Goal: Information Seeking & Learning: Learn about a topic

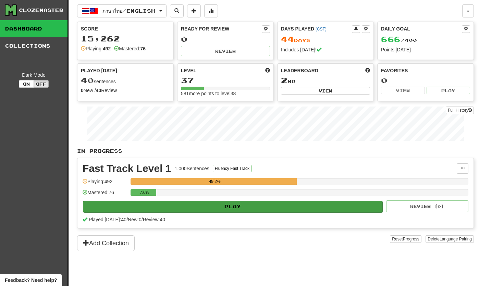
click at [106, 211] on button "Play" at bounding box center [232, 207] width 299 height 12
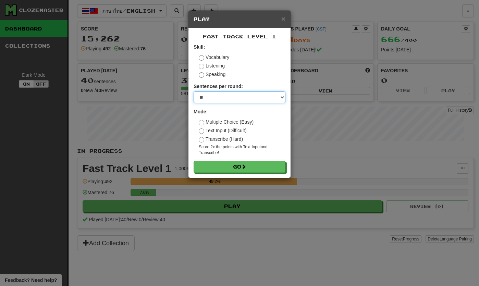
select select "**"
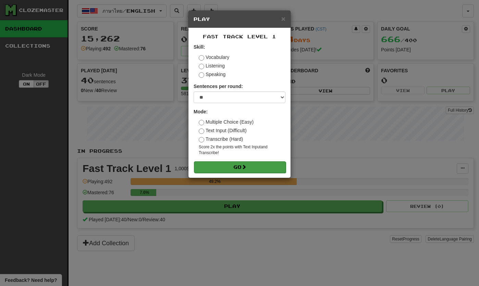
click at [207, 168] on button "Go" at bounding box center [240, 167] width 92 height 12
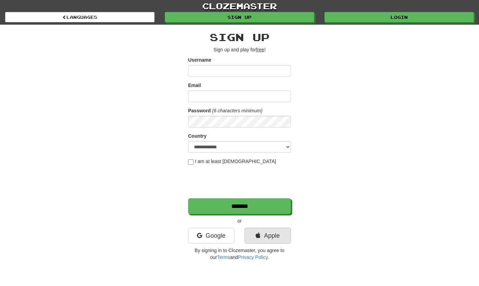
click at [255, 239] on icon at bounding box center [257, 235] width 5 height 6
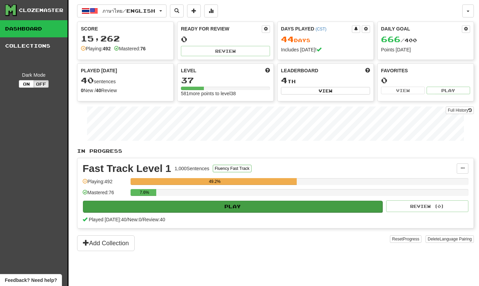
click at [254, 210] on button "Play" at bounding box center [232, 207] width 299 height 12
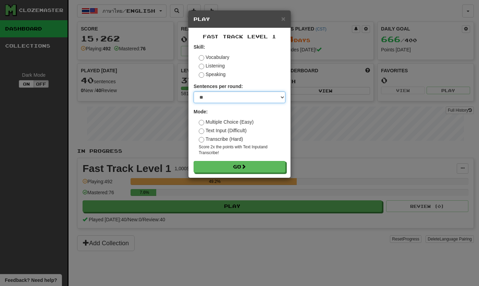
select select "**"
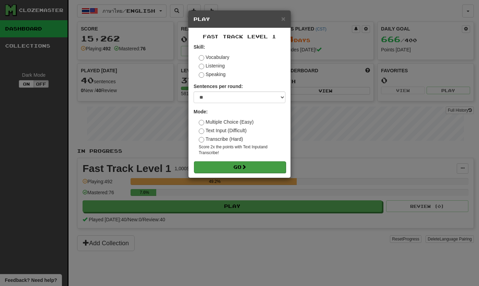
click at [229, 167] on button "Go" at bounding box center [240, 167] width 92 height 12
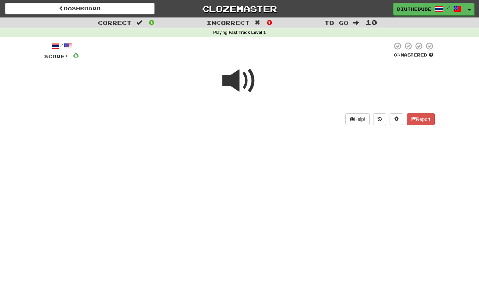
click at [233, 86] on span at bounding box center [239, 81] width 34 height 34
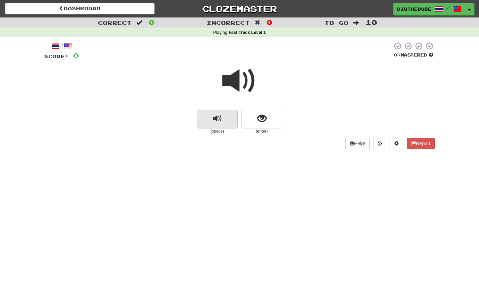
click at [219, 118] on span "replay audio" at bounding box center [217, 118] width 9 height 9
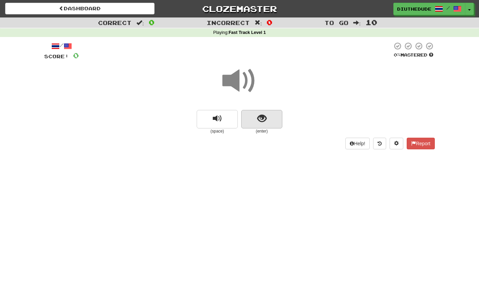
click at [266, 122] on button "show sentence" at bounding box center [261, 119] width 41 height 18
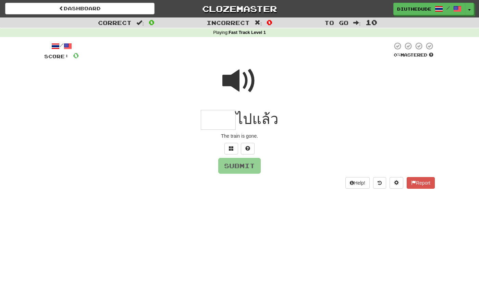
type input "*"
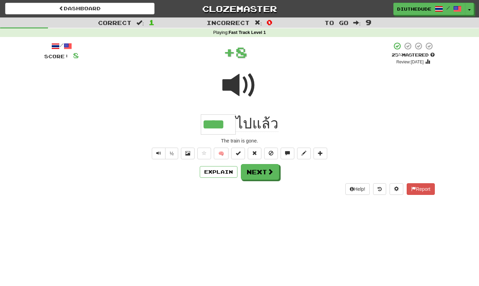
type input "****"
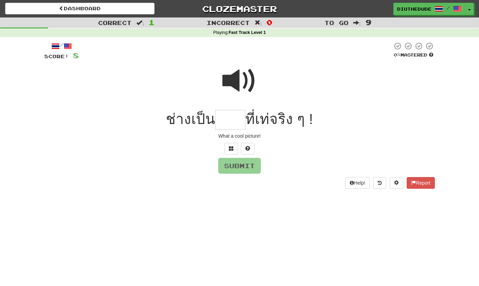
click at [237, 88] on span at bounding box center [239, 81] width 34 height 34
click at [223, 118] on input "text" at bounding box center [230, 120] width 30 height 20
type input "*"
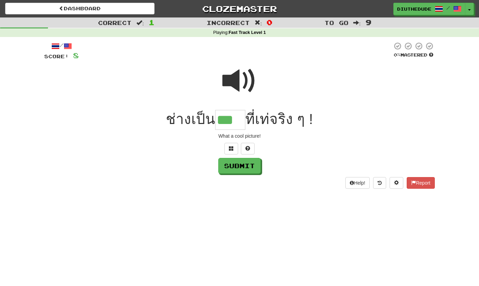
type input "***"
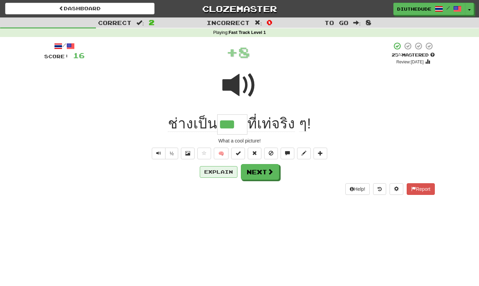
click at [218, 169] on button "Explain" at bounding box center [219, 172] width 38 height 12
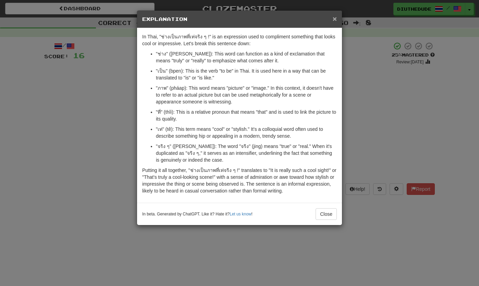
click at [336, 19] on span "×" at bounding box center [334, 19] width 4 height 8
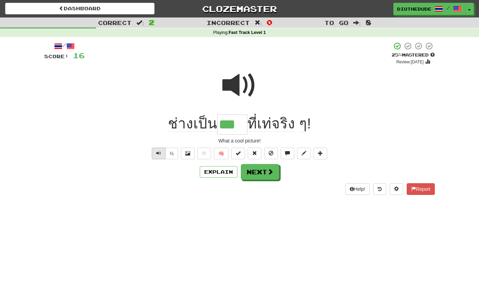
click at [159, 152] on span "Text-to-speech controls" at bounding box center [158, 153] width 5 height 5
click at [263, 168] on button "Next" at bounding box center [260, 172] width 38 height 16
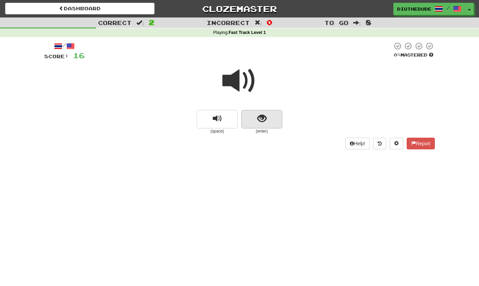
click at [264, 114] on span "show sentence" at bounding box center [261, 118] width 9 height 9
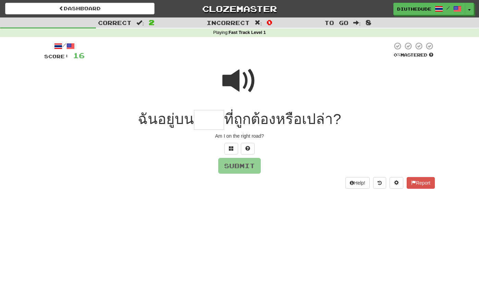
click at [244, 81] on span at bounding box center [239, 81] width 34 height 34
click at [212, 117] on input "text" at bounding box center [209, 120] width 30 height 20
type input "***"
click at [233, 166] on button "Submit" at bounding box center [239, 166] width 42 height 16
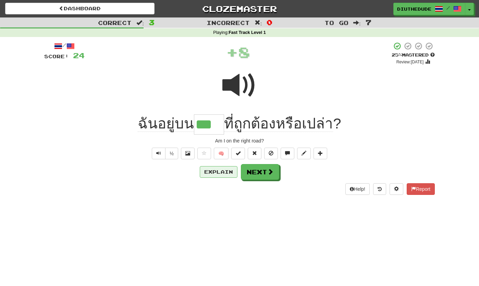
click at [225, 175] on button "Explain" at bounding box center [219, 172] width 38 height 12
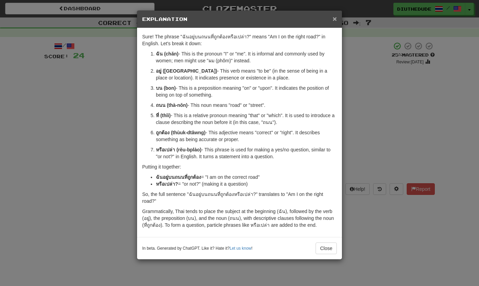
click at [335, 20] on span "×" at bounding box center [334, 19] width 4 height 8
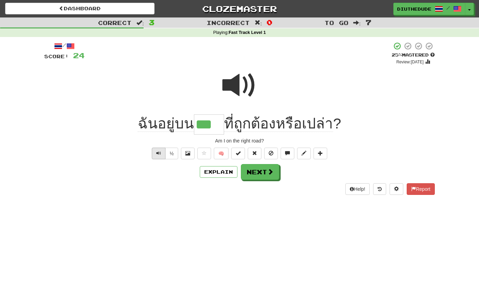
click at [156, 155] on button "Text-to-speech controls" at bounding box center [159, 154] width 14 height 12
click at [257, 173] on button "Next" at bounding box center [260, 172] width 38 height 16
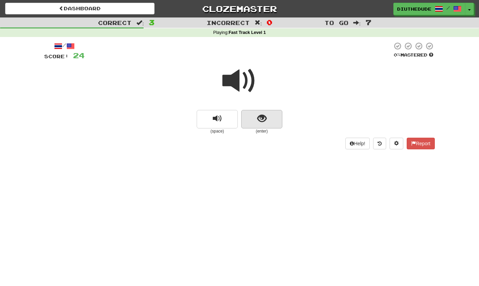
click at [271, 122] on button "show sentence" at bounding box center [261, 119] width 41 height 18
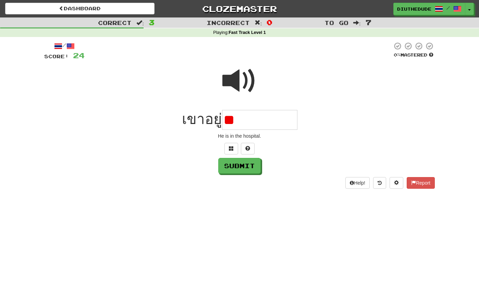
type input "*"
click at [233, 56] on div at bounding box center [238, 51] width 307 height 19
click at [244, 84] on span at bounding box center [239, 81] width 34 height 34
click at [242, 82] on span at bounding box center [239, 81] width 34 height 34
click at [248, 119] on input "text" at bounding box center [259, 120] width 75 height 20
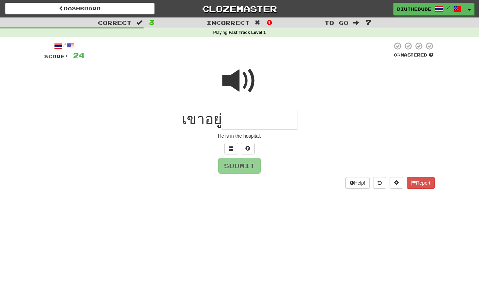
type input "*"
click at [252, 145] on button at bounding box center [248, 149] width 14 height 12
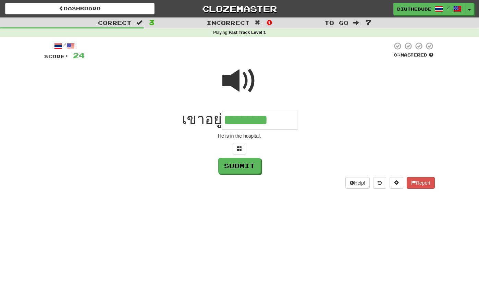
click at [237, 83] on span at bounding box center [239, 81] width 34 height 34
click at [284, 126] on input "********" at bounding box center [259, 120] width 75 height 20
type input "*********"
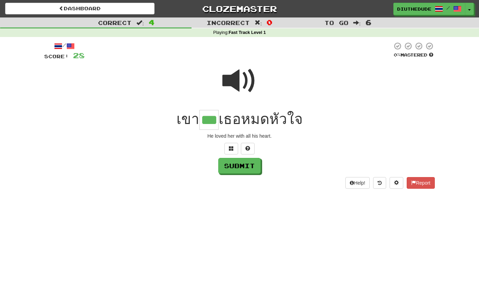
type input "***"
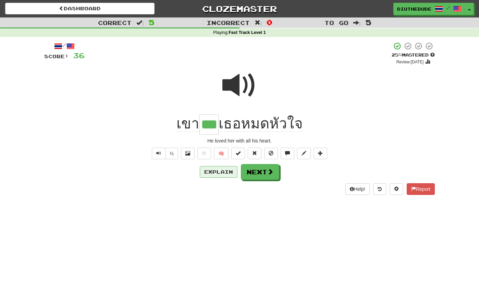
click at [223, 167] on button "Explain" at bounding box center [219, 172] width 38 height 12
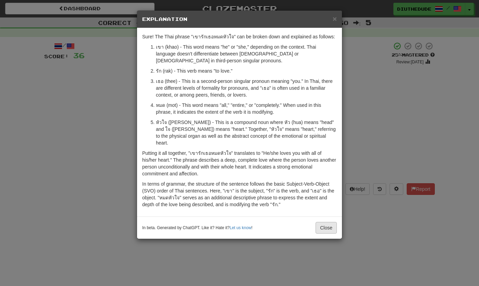
click at [321, 224] on button "Close" at bounding box center [325, 228] width 21 height 12
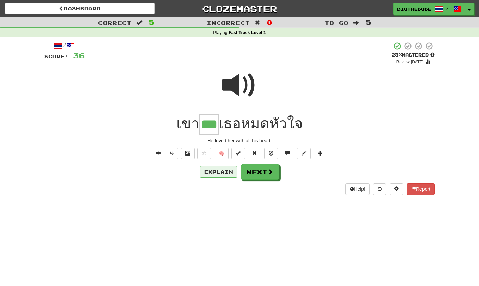
click at [221, 168] on button "Explain" at bounding box center [219, 172] width 38 height 12
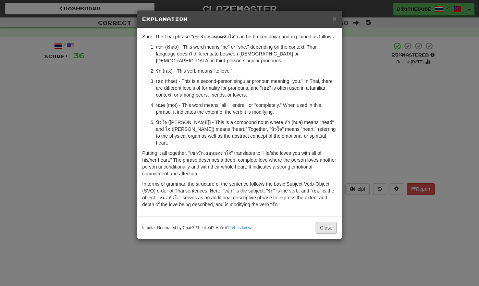
click at [322, 222] on button "Close" at bounding box center [325, 228] width 21 height 12
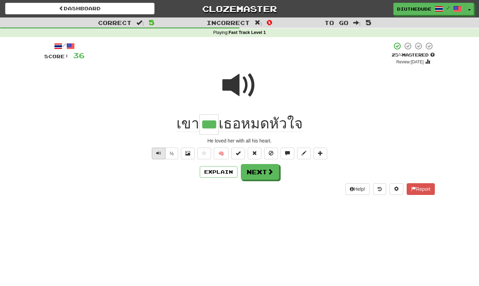
click at [154, 148] on button "Text-to-speech controls" at bounding box center [159, 154] width 14 height 12
click at [260, 174] on button "Next" at bounding box center [260, 172] width 38 height 16
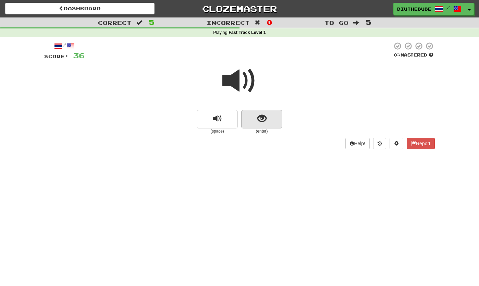
click at [265, 120] on span "show sentence" at bounding box center [261, 118] width 9 height 9
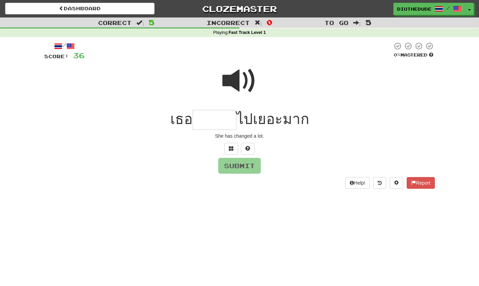
click at [237, 81] on span at bounding box center [239, 81] width 34 height 34
click at [213, 117] on input "text" at bounding box center [214, 120] width 44 height 20
type input "*******"
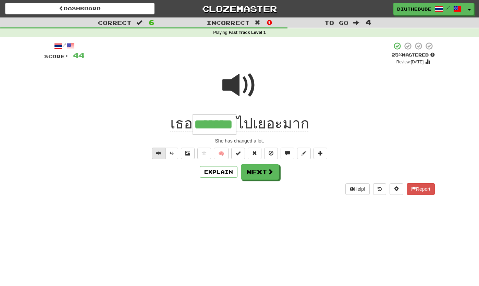
click at [163, 153] on button "Text-to-speech controls" at bounding box center [159, 154] width 14 height 12
click at [250, 172] on button "Next" at bounding box center [260, 172] width 38 height 16
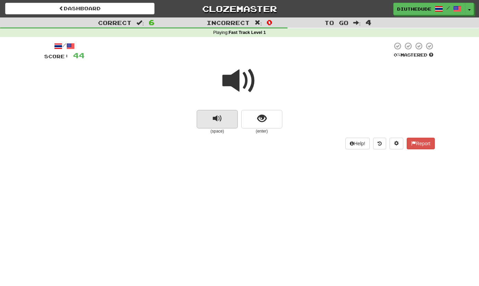
click at [225, 121] on button "replay audio" at bounding box center [217, 119] width 41 height 18
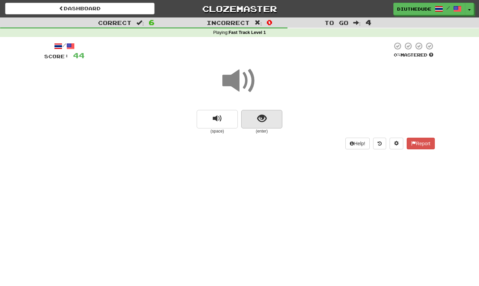
click at [261, 116] on span "show sentence" at bounding box center [261, 118] width 9 height 9
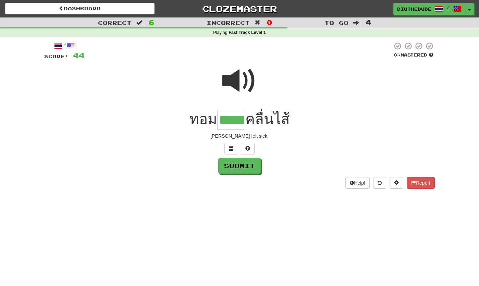
type input "******"
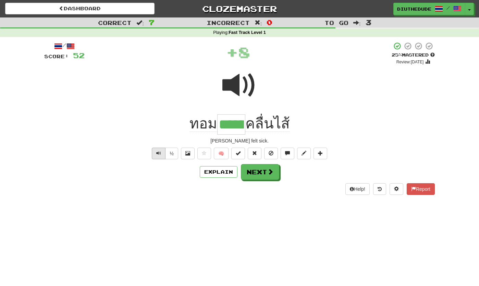
click at [156, 152] on span "Text-to-speech controls" at bounding box center [158, 153] width 5 height 5
click at [215, 171] on button "Explain" at bounding box center [219, 172] width 38 height 12
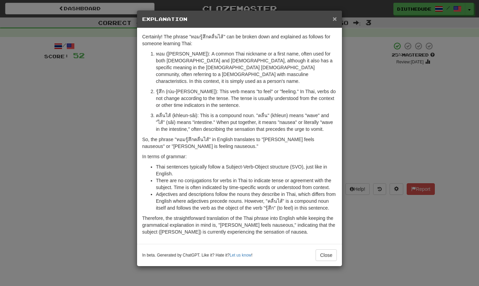
click at [336, 21] on span "×" at bounding box center [334, 19] width 4 height 8
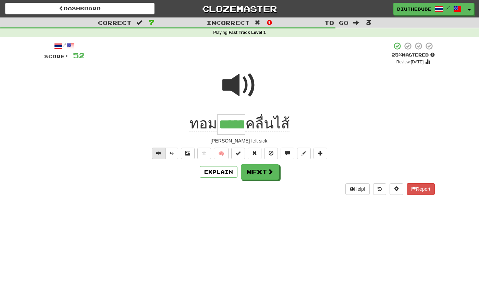
click at [160, 152] on span "Text-to-speech controls" at bounding box center [158, 153] width 5 height 5
click at [272, 177] on button "Next" at bounding box center [260, 172] width 38 height 16
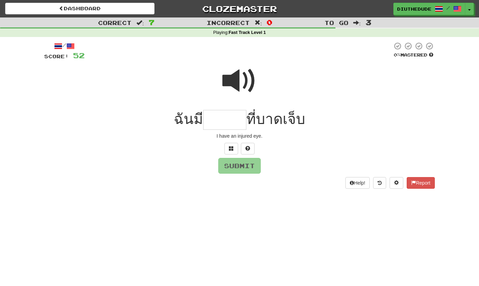
click at [239, 82] on span at bounding box center [239, 81] width 34 height 34
click at [221, 115] on input "text" at bounding box center [224, 120] width 43 height 20
click at [233, 86] on span at bounding box center [239, 81] width 34 height 34
click at [239, 116] on input "**" at bounding box center [224, 120] width 43 height 20
type input "*****"
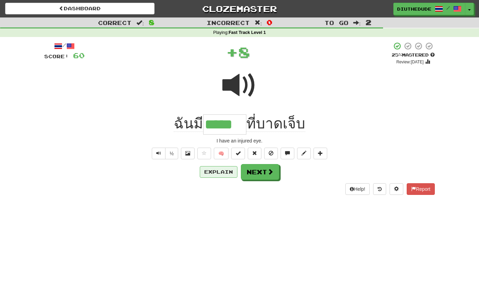
click at [206, 170] on button "Explain" at bounding box center [219, 172] width 38 height 12
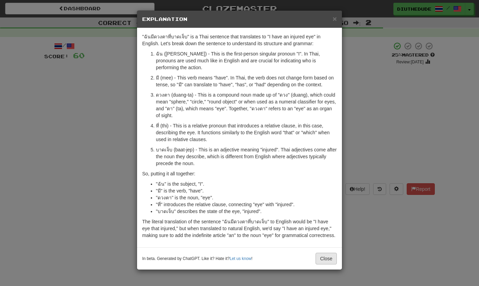
click at [328, 259] on button "Close" at bounding box center [325, 259] width 21 height 12
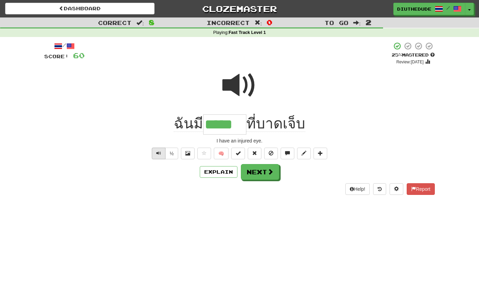
click at [159, 151] on span "Text-to-speech controls" at bounding box center [158, 153] width 5 height 5
click at [270, 169] on span at bounding box center [270, 172] width 6 height 6
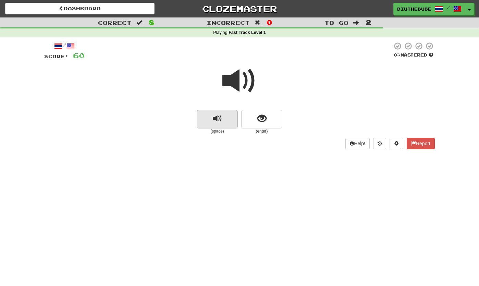
click at [220, 120] on span "replay audio" at bounding box center [217, 118] width 9 height 9
click at [257, 122] on span "show sentence" at bounding box center [261, 118] width 9 height 9
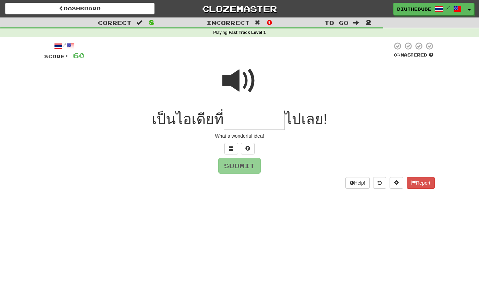
click at [232, 83] on span at bounding box center [239, 81] width 34 height 34
click at [234, 117] on input "text" at bounding box center [254, 120] width 61 height 20
click at [232, 151] on button at bounding box center [231, 149] width 14 height 12
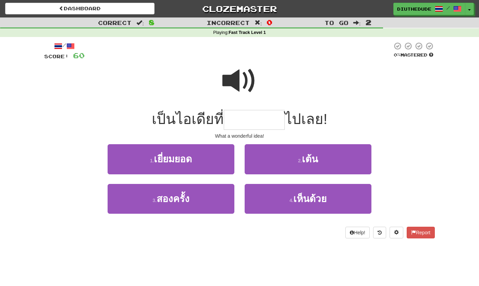
click at [239, 85] on span at bounding box center [239, 81] width 34 height 34
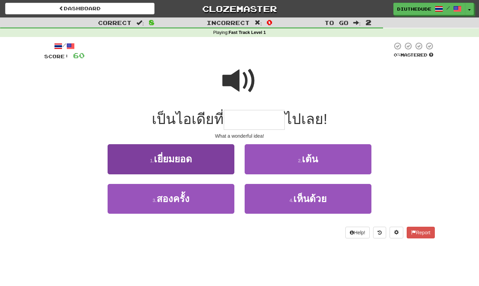
click at [201, 157] on button "1 . เยี่ยมยอด" at bounding box center [171, 159] width 127 height 30
type input "*********"
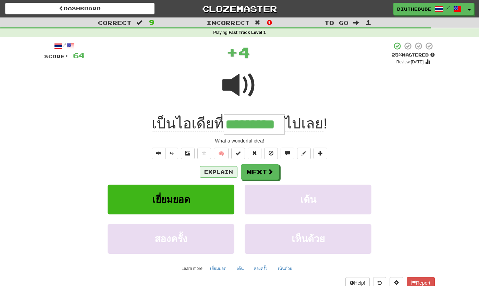
click at [212, 168] on button "Explain" at bounding box center [219, 172] width 38 height 12
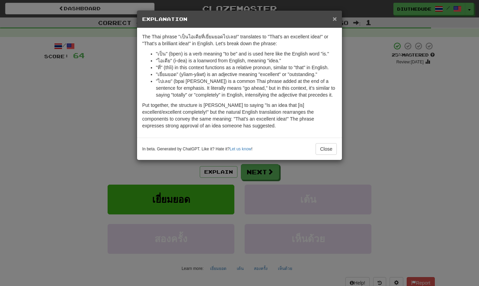
click at [335, 20] on span "×" at bounding box center [334, 19] width 4 height 8
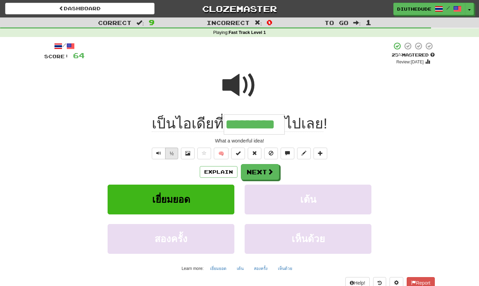
click at [174, 153] on button "½" at bounding box center [171, 154] width 13 height 12
click at [249, 172] on button "Next" at bounding box center [260, 172] width 38 height 16
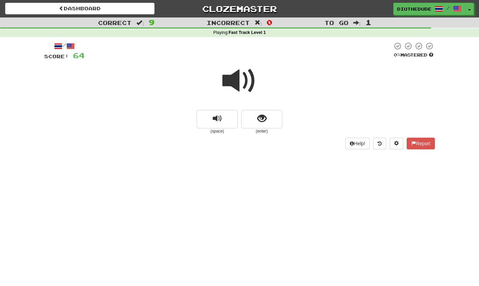
click at [229, 77] on span at bounding box center [239, 81] width 34 height 34
click at [259, 115] on span "show sentence" at bounding box center [261, 118] width 9 height 9
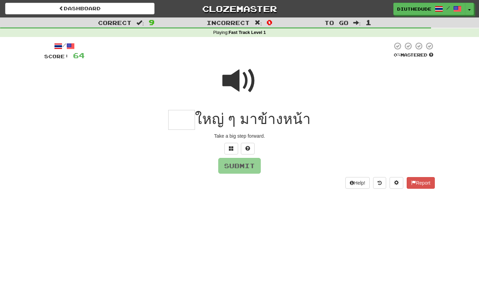
click at [240, 81] on span at bounding box center [239, 81] width 34 height 34
click at [186, 114] on input "text" at bounding box center [181, 120] width 27 height 20
type input "*"
type input "****"
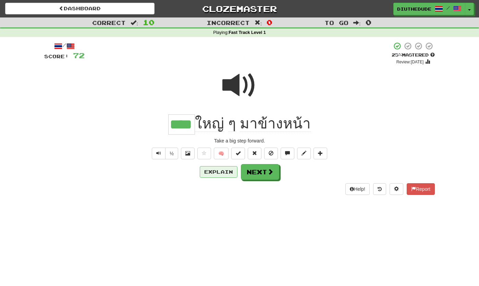
click at [207, 168] on button "Explain" at bounding box center [219, 172] width 38 height 12
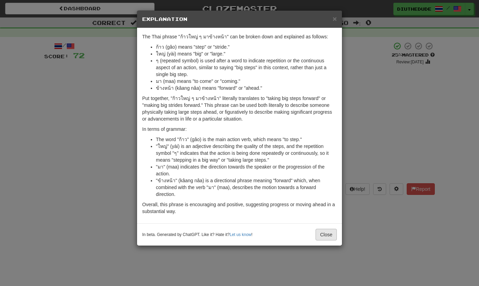
click at [320, 237] on button "Close" at bounding box center [325, 235] width 21 height 12
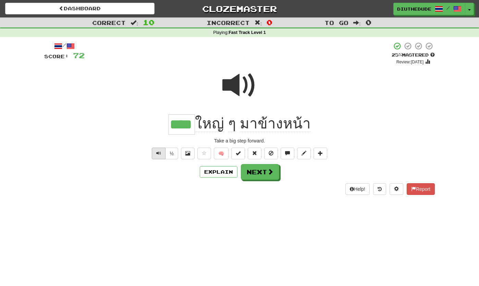
click at [157, 151] on span "Text-to-speech controls" at bounding box center [158, 153] width 5 height 5
click at [169, 154] on button "½" at bounding box center [171, 154] width 13 height 12
click at [204, 171] on button "Explain" at bounding box center [219, 172] width 38 height 12
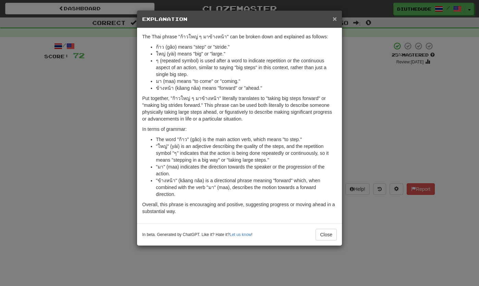
click at [336, 20] on span "×" at bounding box center [334, 19] width 4 height 8
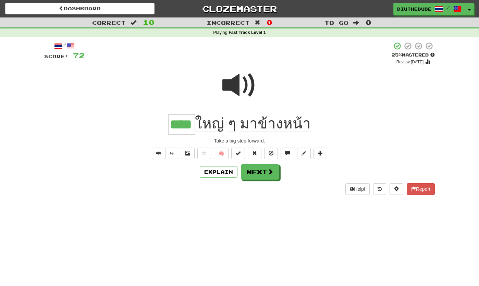
click at [250, 164] on button "Next" at bounding box center [260, 172] width 38 height 16
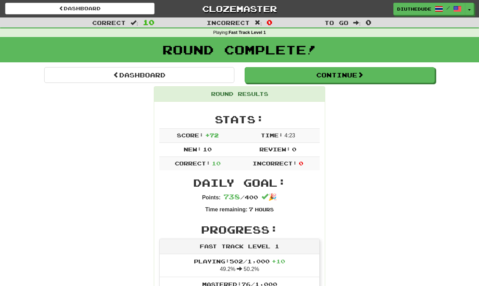
scroll to position [26, 0]
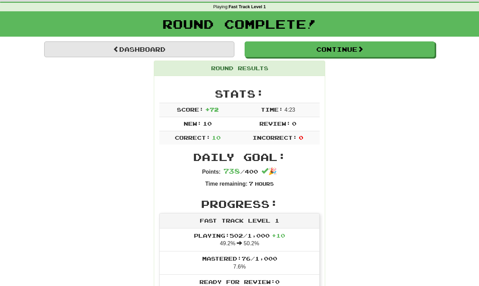
click at [204, 51] on link "Dashboard" at bounding box center [139, 49] width 190 height 16
